Goal: Task Accomplishment & Management: Manage account settings

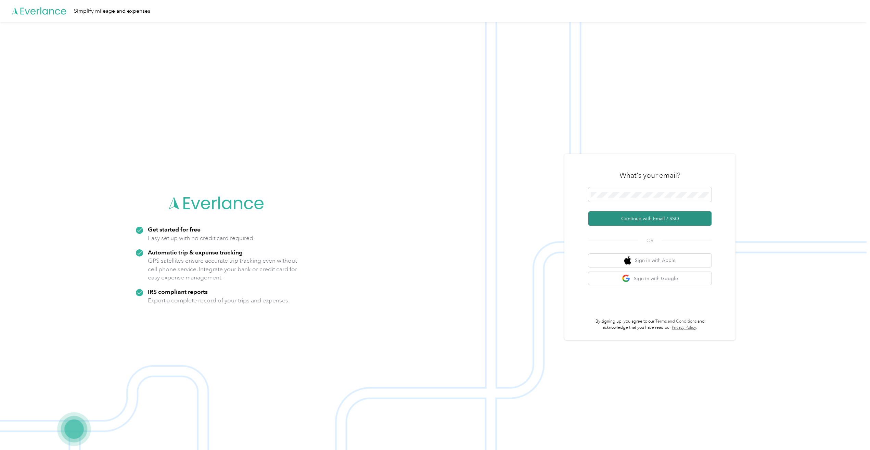
click at [630, 215] on button "Continue with Email / SSO" at bounding box center [649, 218] width 123 height 14
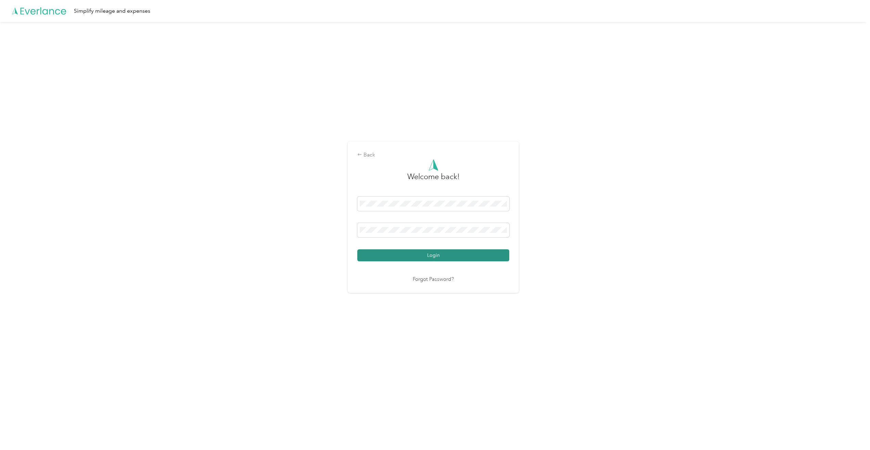
click at [446, 255] on button "Login" at bounding box center [433, 255] width 152 height 12
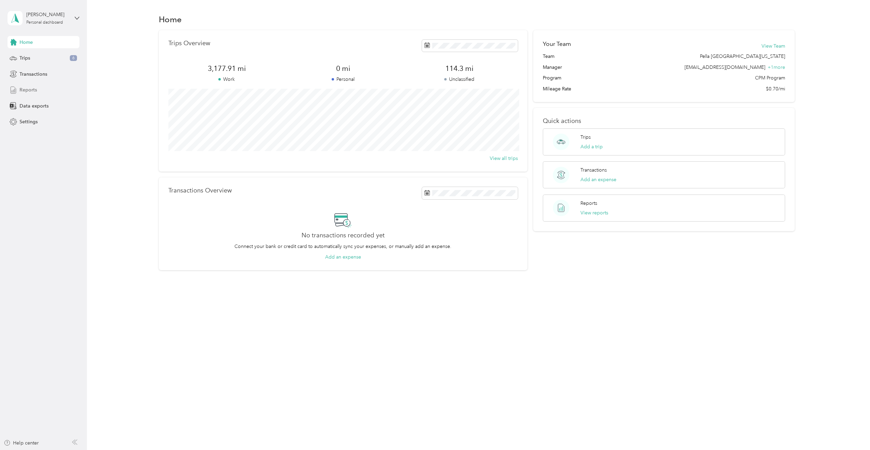
click at [30, 92] on span "Reports" at bounding box center [28, 89] width 17 height 7
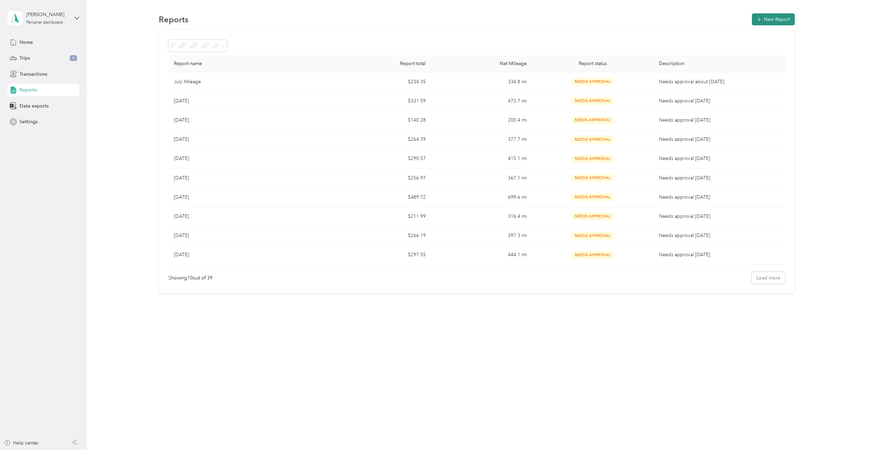
click at [776, 21] on button "New Report" at bounding box center [773, 19] width 43 height 12
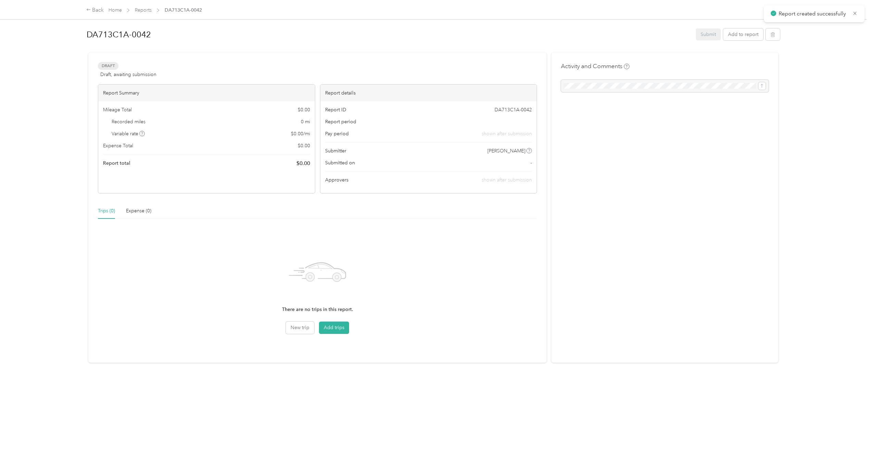
click at [161, 36] on h1 "DA713C1A-0042" at bounding box center [389, 34] width 604 height 16
click at [85, 47] on div "DA713C1A-0042 Submit Add to report Draft Draft, awaiting submission View activi…" at bounding box center [433, 219] width 722 height 438
click at [331, 327] on button "Add trips" at bounding box center [334, 327] width 30 height 12
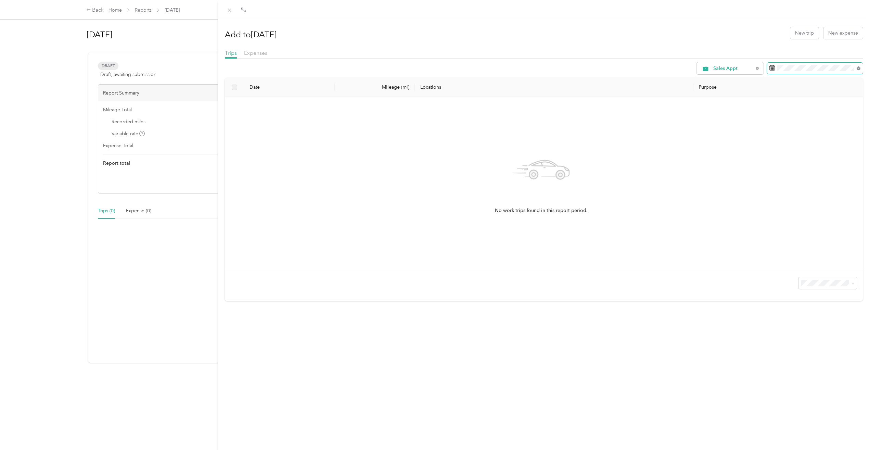
click at [857, 70] on icon at bounding box center [859, 68] width 4 height 4
click at [837, 64] on span at bounding box center [815, 69] width 96 height 12
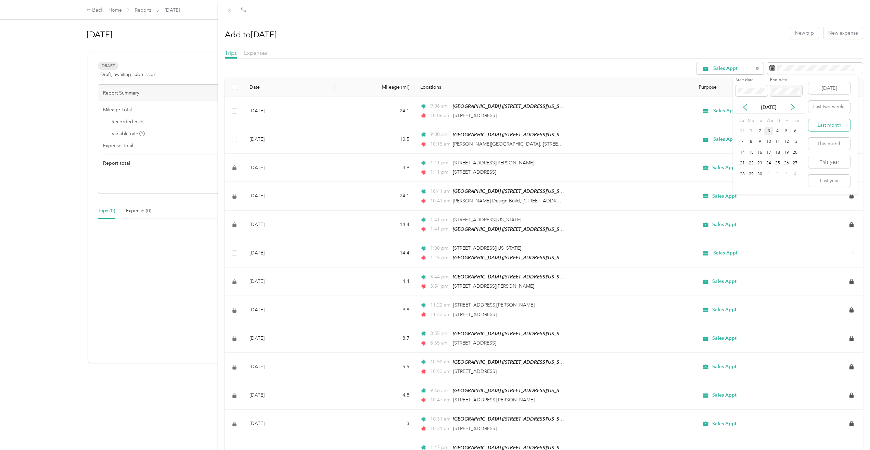
click at [844, 127] on button "Last month" at bounding box center [829, 125] width 42 height 12
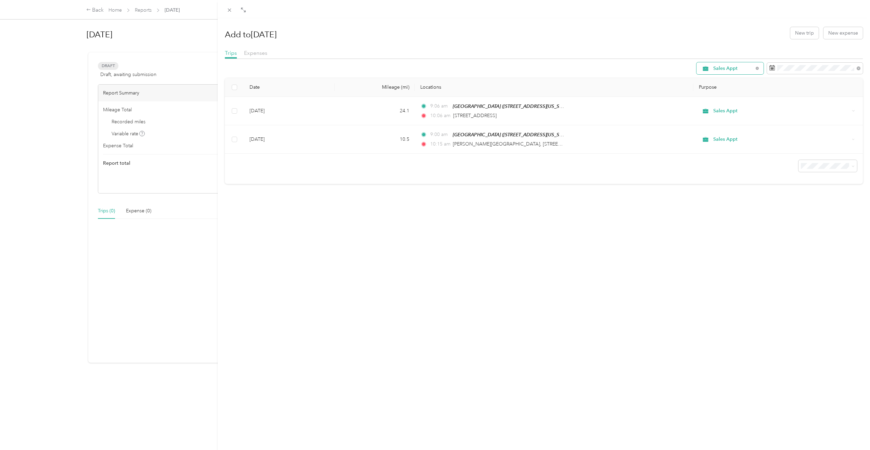
click at [742, 68] on span "Sales Appt" at bounding box center [733, 68] width 40 height 5
click at [730, 79] on span "All Purposes" at bounding box center [733, 80] width 51 height 7
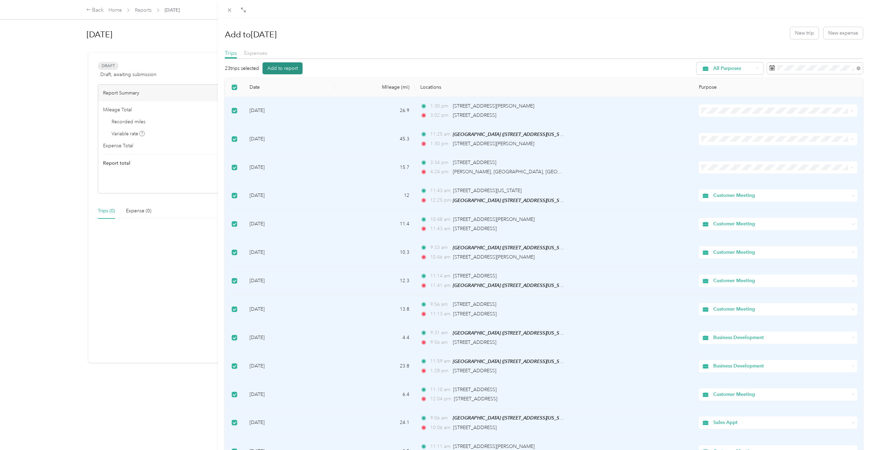
click at [294, 67] on button "Add to report" at bounding box center [282, 68] width 40 height 12
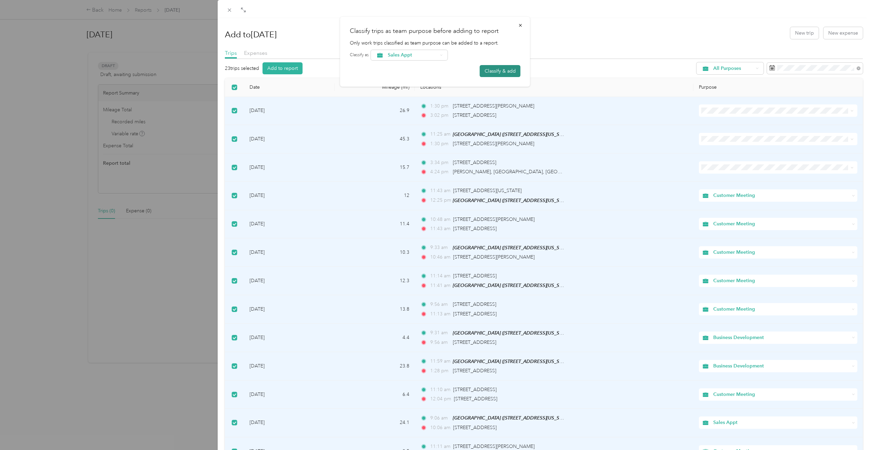
click at [494, 70] on button "Classify & add" at bounding box center [500, 71] width 41 height 12
